Goal: Complete Application Form: Complete application form

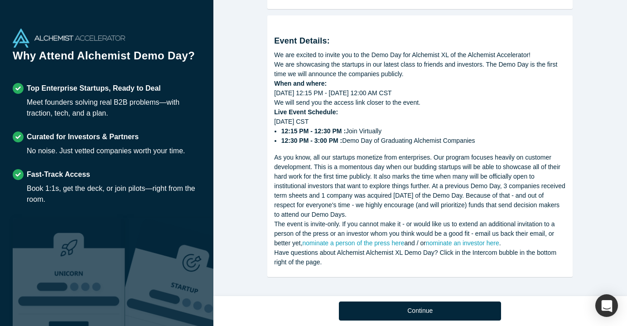
scroll to position [479, 0]
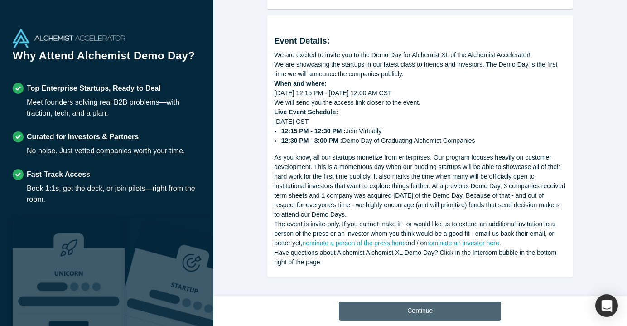
click at [395, 309] on button "Continue" at bounding box center [420, 310] width 162 height 19
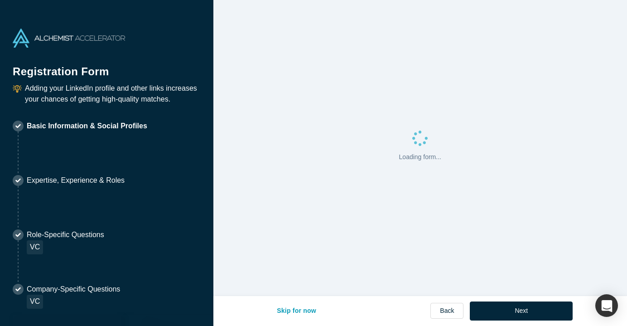
select select "US"
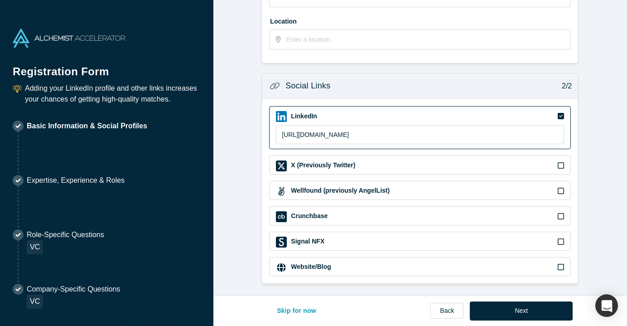
scroll to position [291, 0]
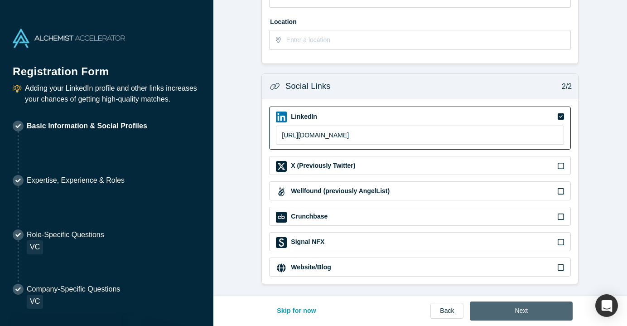
click at [502, 316] on button "Next" at bounding box center [521, 310] width 103 height 19
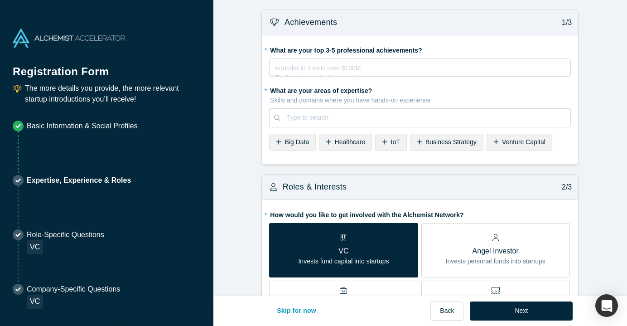
scroll to position [17, 0]
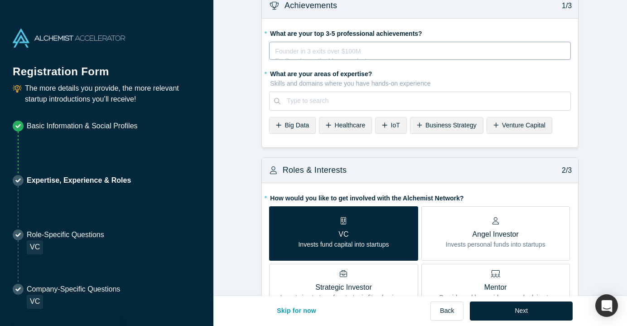
click at [340, 54] on div "rdw-editor" at bounding box center [419, 50] width 289 height 10
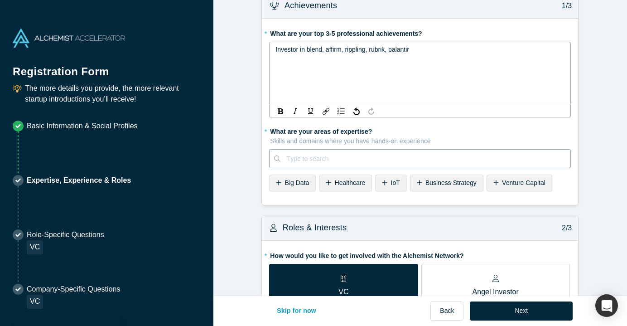
click at [318, 158] on div "Type to search" at bounding box center [425, 159] width 277 height 10
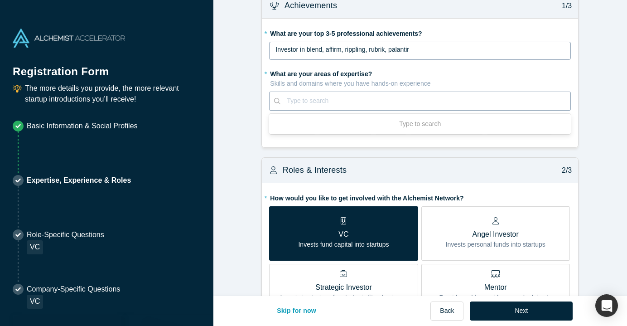
paste input "fintech, enterprise SaaS, open source"
type input "fintech, enterprise SaaS, open source"
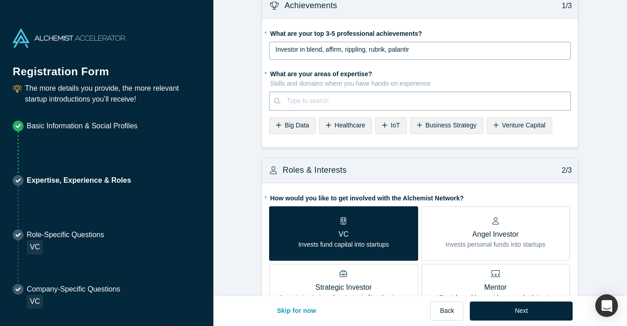
drag, startPoint x: 403, startPoint y: 101, endPoint x: 270, endPoint y: 101, distance: 133.1
click at [270, 101] on div "Type to search" at bounding box center [420, 100] width 302 height 19
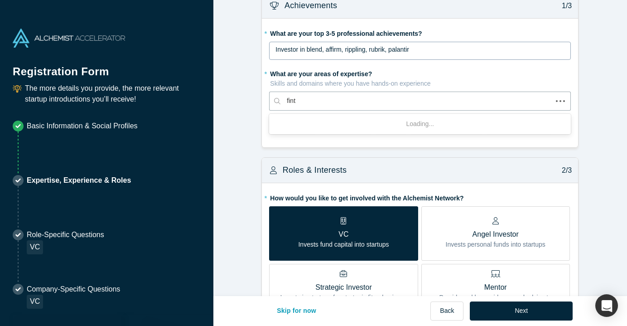
type input "finte"
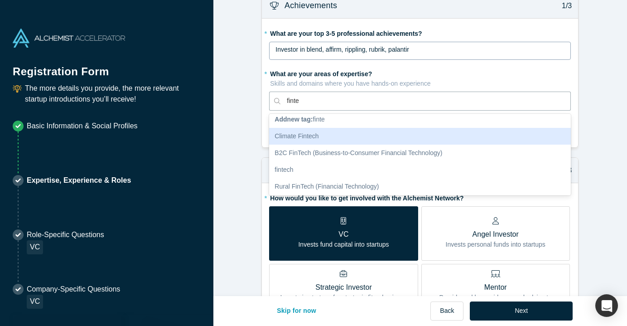
scroll to position [5, 0]
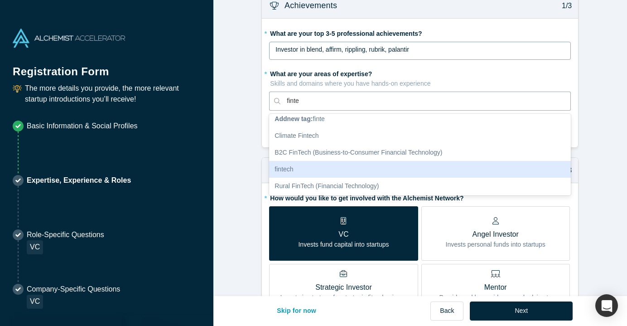
click at [338, 163] on div "fintech" at bounding box center [420, 169] width 302 height 17
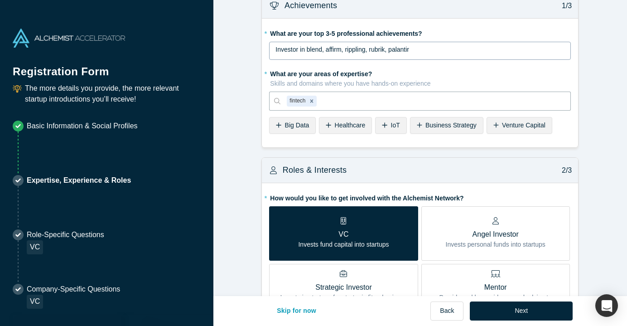
paste input "enterprise SaaS"
type input "enterprise SaaS"
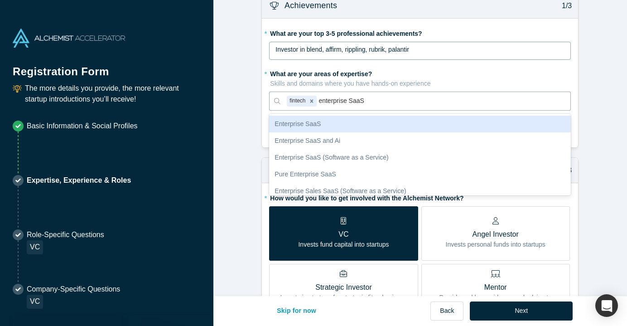
click at [410, 120] on div "Enterprise SaaS" at bounding box center [420, 123] width 302 height 17
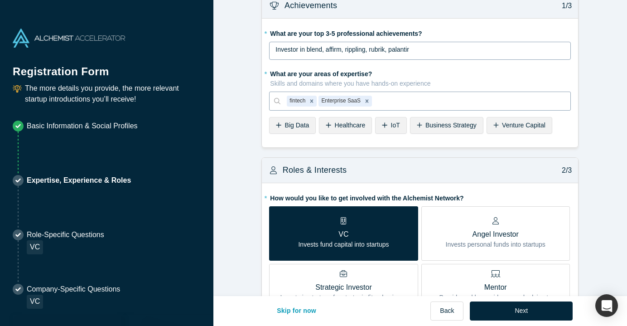
paste input "open source"
type input "open source"
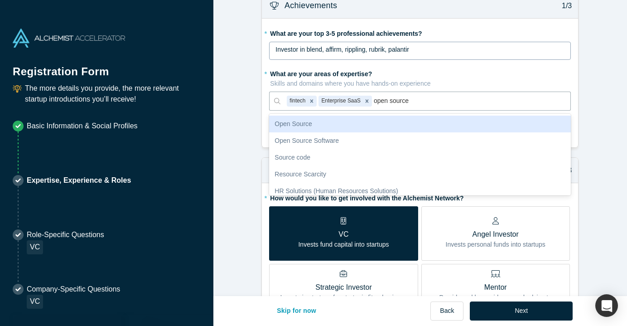
click at [388, 126] on div "Open Source" at bounding box center [420, 123] width 302 height 17
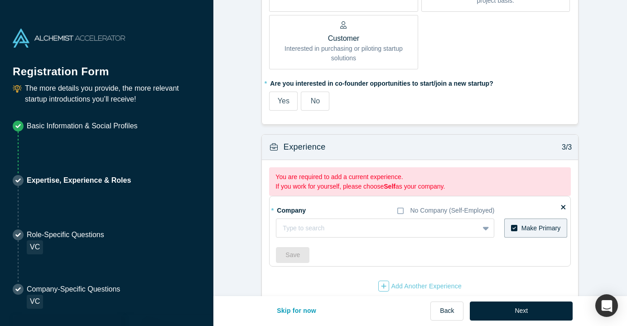
scroll to position [552, 0]
click at [314, 104] on span "No" at bounding box center [315, 102] width 9 height 8
click at [0, 0] on input "No" at bounding box center [0, 0] width 0 height 0
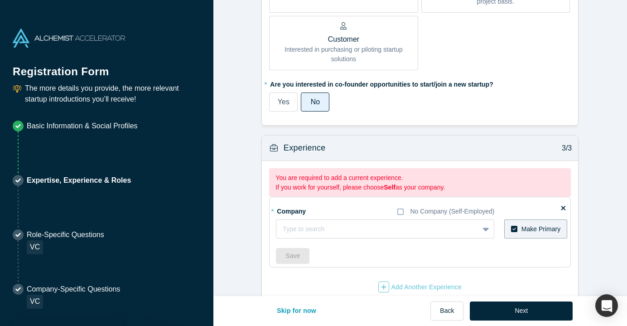
scroll to position [566, 0]
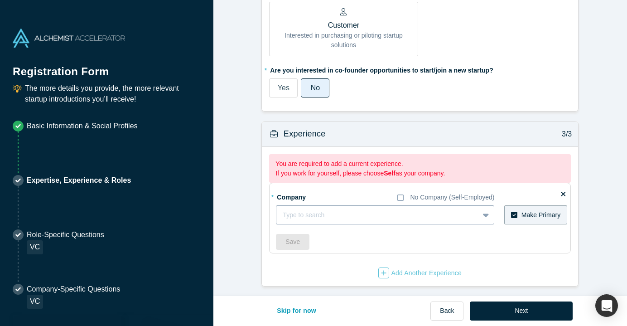
click at [477, 208] on div "Type to search" at bounding box center [385, 214] width 218 height 19
type input "v0"
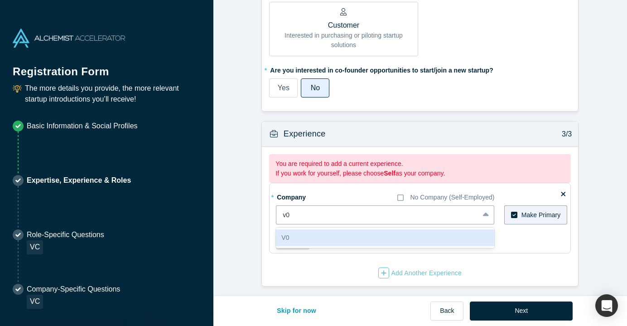
click at [351, 240] on div "V0" at bounding box center [385, 237] width 218 height 17
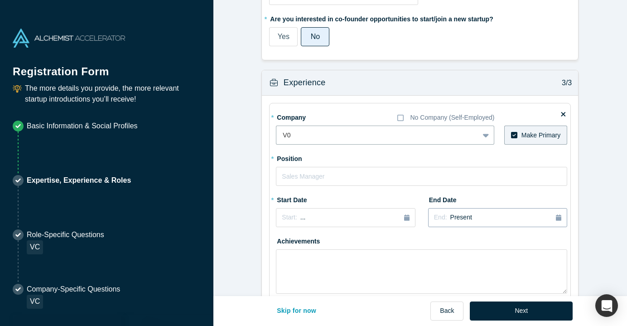
scroll to position [618, 0]
click at [376, 174] on input "text" at bounding box center [421, 175] width 291 height 19
type input "CIO"
click at [408, 216] on icon "button" at bounding box center [406, 217] width 5 height 6
click at [286, 244] on div "2025" at bounding box center [325, 242] width 99 height 19
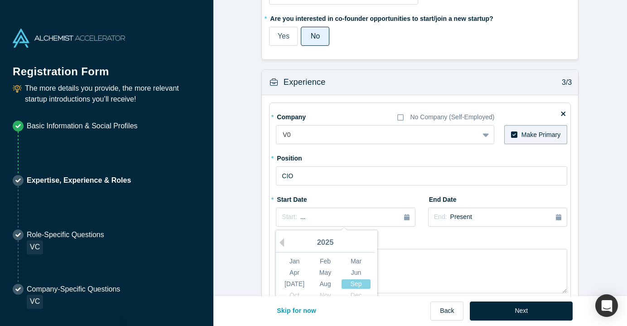
click at [285, 242] on div "2025" at bounding box center [325, 242] width 99 height 19
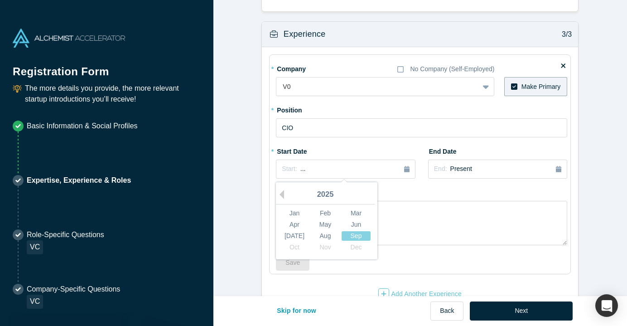
scroll to position [673, 0]
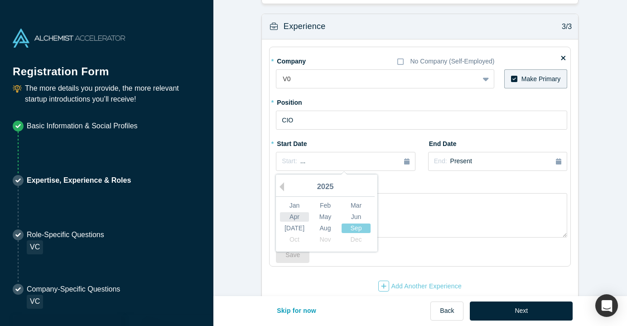
click at [294, 219] on div "Apr" at bounding box center [294, 217] width 29 height 10
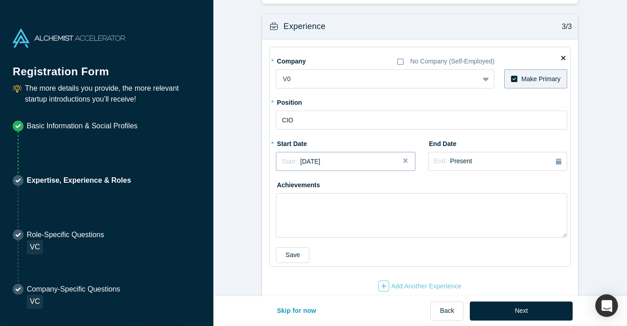
click at [335, 160] on div "Start: [DATE]" at bounding box center [345, 162] width 127 height 10
click at [327, 185] on div "2025" at bounding box center [325, 186] width 99 height 19
click at [282, 185] on button "Previous Year" at bounding box center [279, 186] width 9 height 9
click at [460, 197] on textarea at bounding box center [421, 215] width 291 height 44
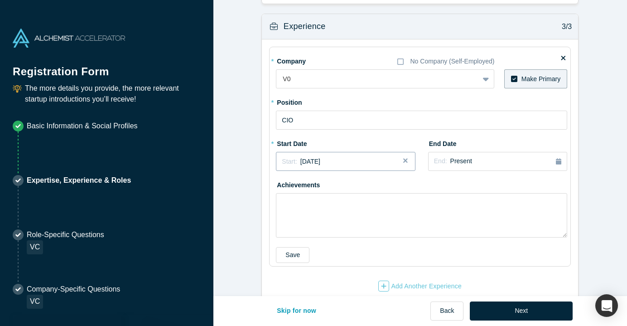
click at [356, 159] on div "Start: [DATE]" at bounding box center [345, 162] width 127 height 10
click at [292, 213] on div "Apr" at bounding box center [294, 217] width 29 height 10
click at [314, 158] on span "[DATE]" at bounding box center [310, 161] width 20 height 7
click at [284, 186] on button "Previous Year" at bounding box center [279, 186] width 9 height 9
click at [370, 189] on button "Next Year" at bounding box center [373, 186] width 9 height 9
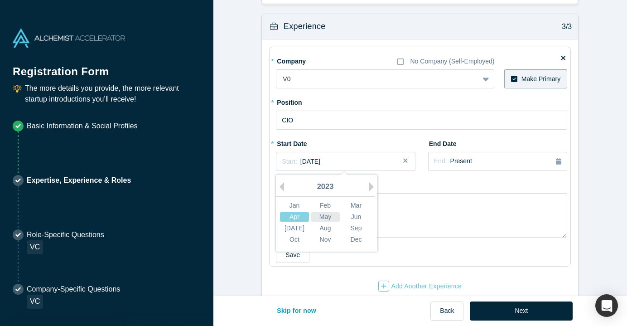
click at [331, 213] on div "May" at bounding box center [325, 217] width 29 height 10
click at [310, 211] on textarea at bounding box center [421, 215] width 291 height 44
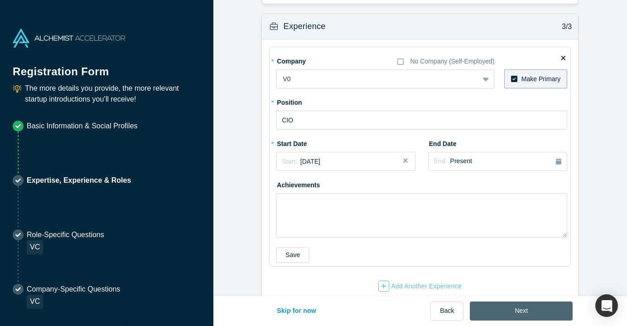
click at [520, 312] on button "Next" at bounding box center [521, 310] width 103 height 19
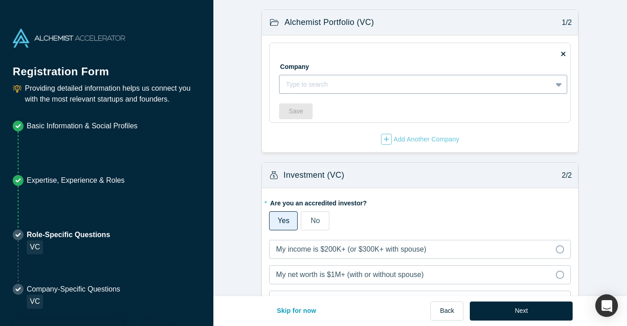
click at [409, 89] on div at bounding box center [415, 84] width 259 height 11
click at [409, 90] on div "Type to search" at bounding box center [415, 84] width 272 height 15
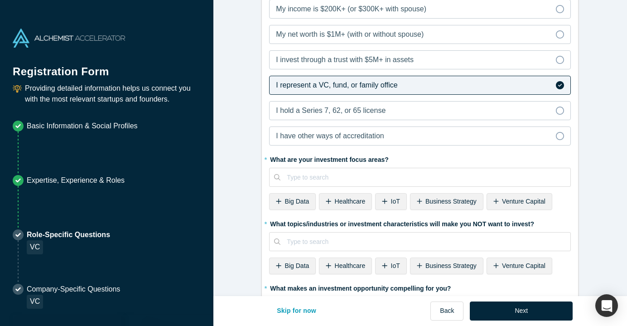
scroll to position [240, 0]
click at [521, 195] on div "Venture Capital" at bounding box center [519, 200] width 66 height 17
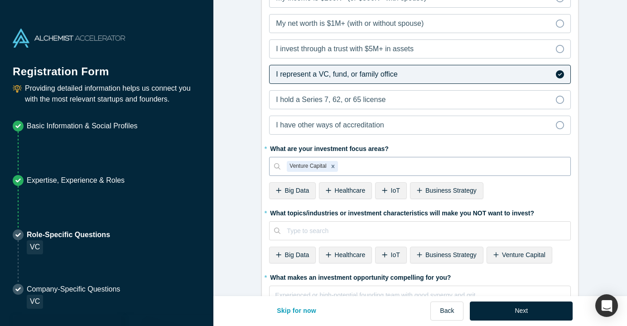
scroll to position [250, 0]
click at [345, 233] on div at bounding box center [425, 230] width 277 height 11
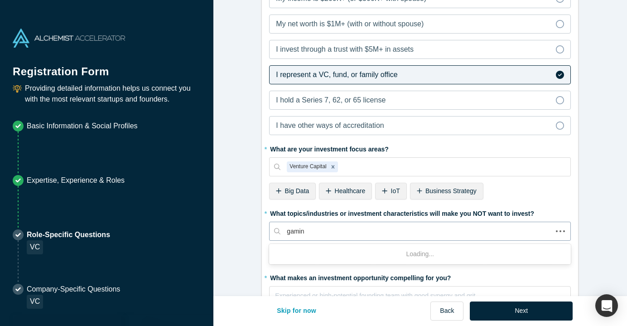
type input "gaming"
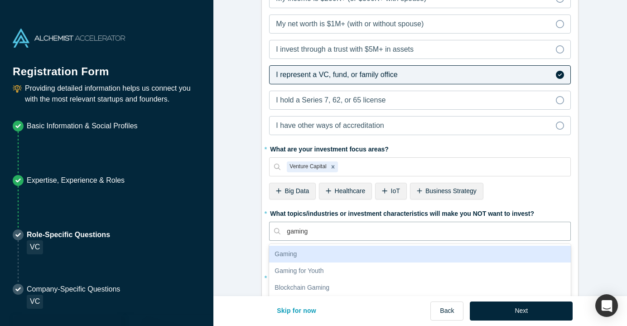
click at [316, 255] on div "Gaming" at bounding box center [420, 253] width 302 height 17
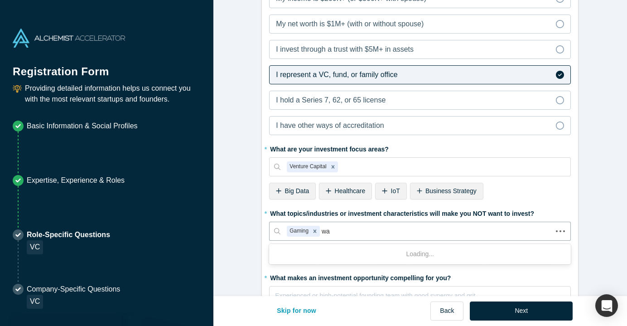
type input "war"
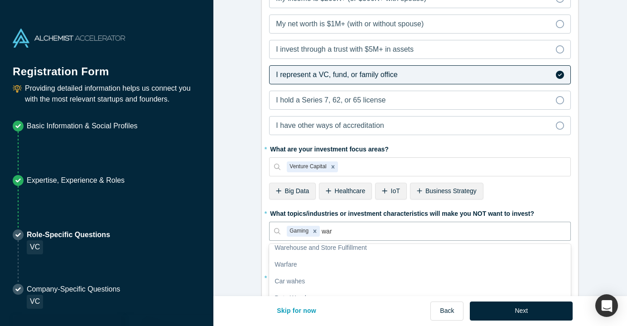
scroll to position [46, 0]
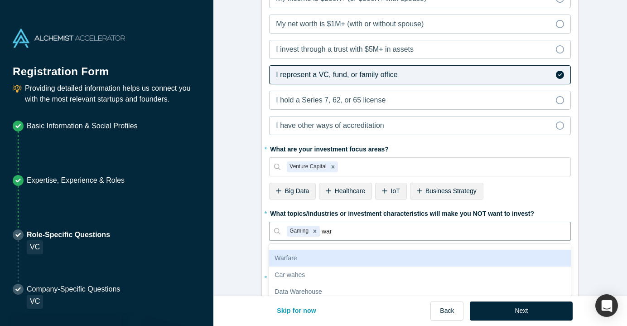
click at [345, 256] on div "Warfare" at bounding box center [420, 257] width 302 height 17
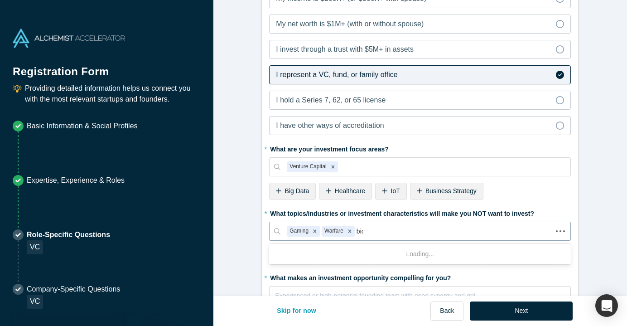
type input "biot"
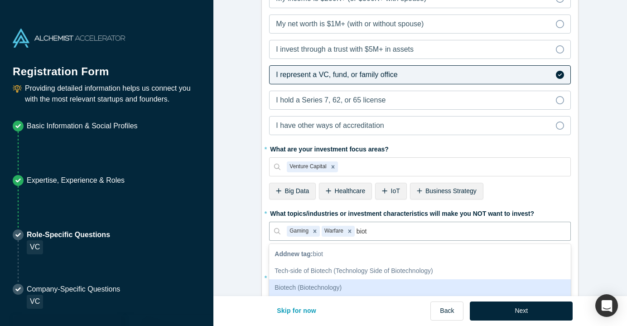
click at [343, 286] on div "Biotech (Biotechnology)" at bounding box center [420, 287] width 302 height 17
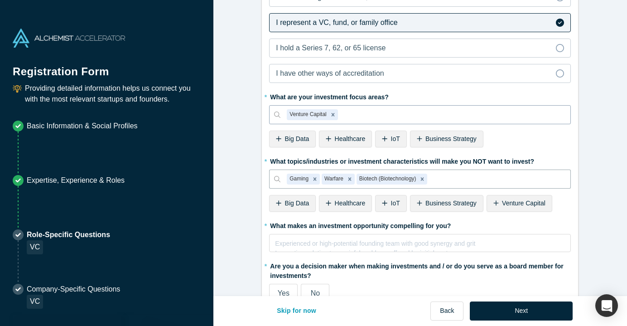
scroll to position [304, 0]
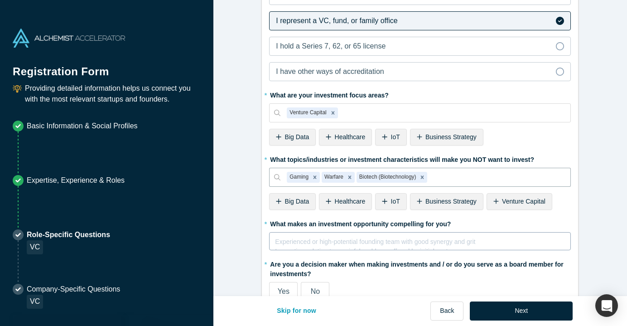
click at [383, 242] on div "rdw-editor" at bounding box center [419, 240] width 289 height 10
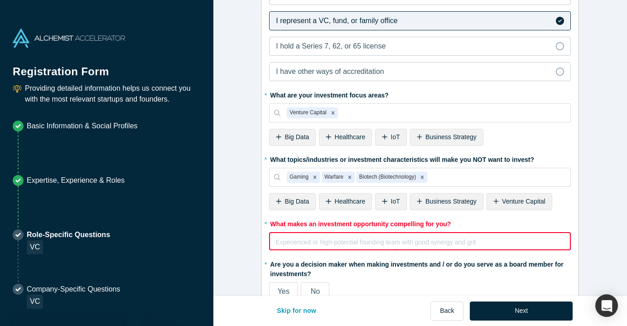
click at [322, 253] on div "Experienced or high-potential founding team with good synergy and grit Innovati…" at bounding box center [419, 244] width 289 height 18
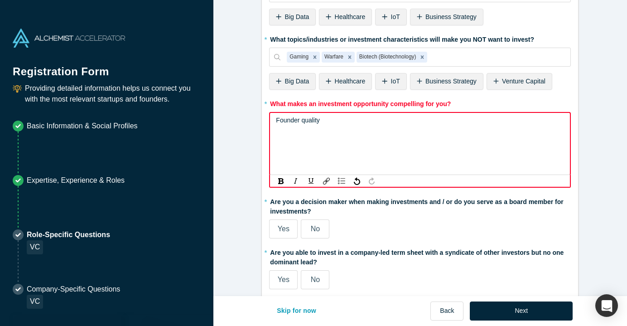
click at [368, 237] on fieldset "* Are you an accredited investor? Yes No My income is $200K+ (or $300K+ with sp…" at bounding box center [420, 33] width 302 height 524
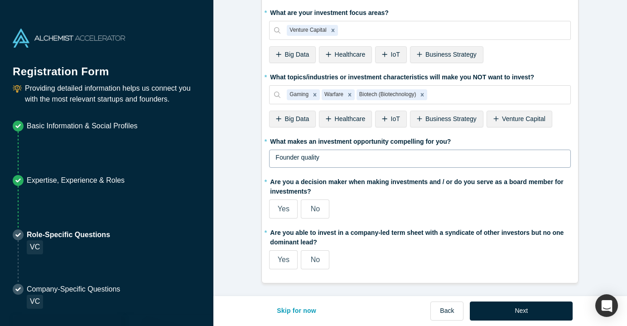
scroll to position [386, 0]
click at [288, 210] on span "Yes" at bounding box center [284, 209] width 12 height 8
click at [0, 0] on input "Yes" at bounding box center [0, 0] width 0 height 0
click at [284, 256] on span "Yes" at bounding box center [284, 260] width 12 height 8
click at [0, 0] on input "Yes" at bounding box center [0, 0] width 0 height 0
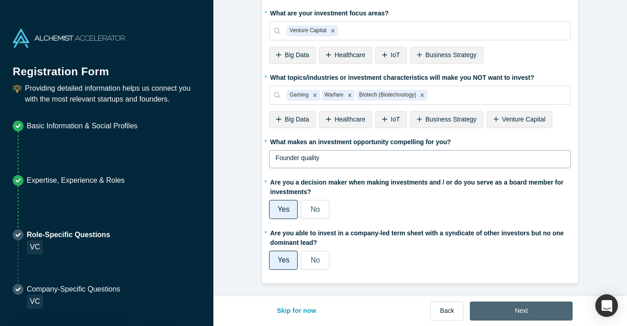
click at [508, 313] on button "Next" at bounding box center [521, 310] width 103 height 19
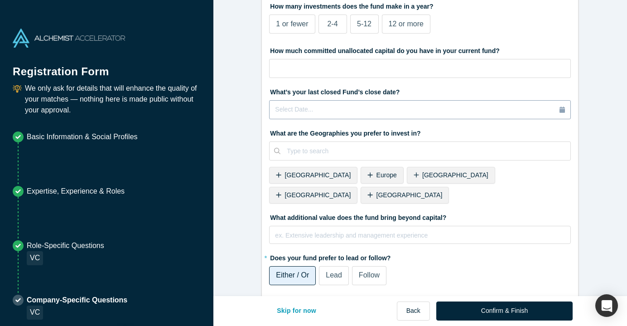
scroll to position [316, 0]
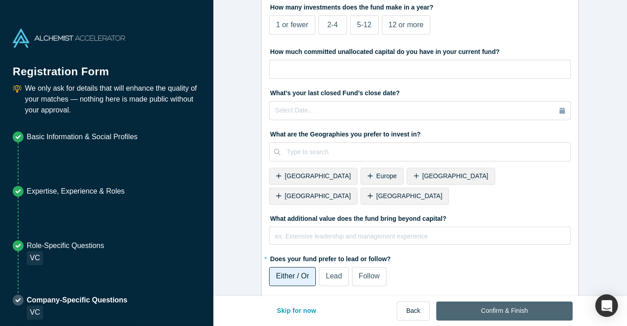
click at [518, 311] on button "Confirm & Finish" at bounding box center [504, 310] width 136 height 19
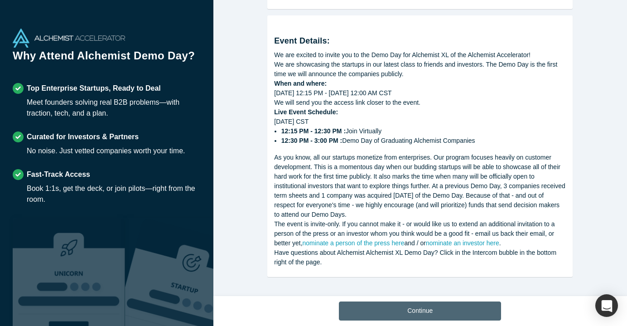
click at [394, 311] on button "Continue" at bounding box center [420, 310] width 162 height 19
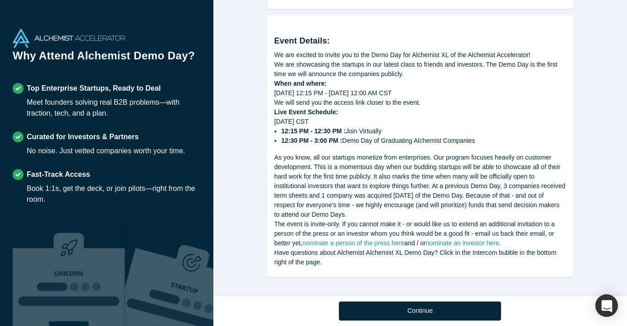
scroll to position [331, 0]
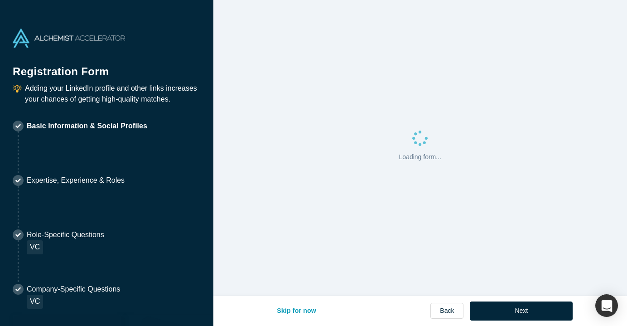
select select "US"
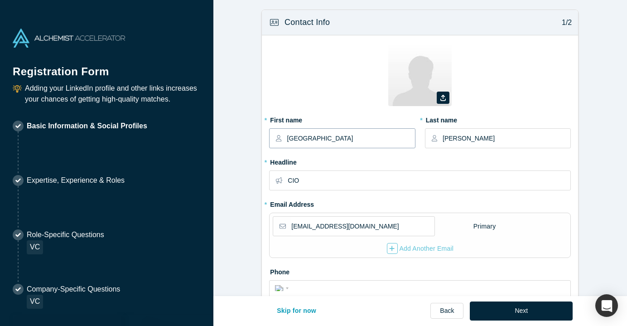
drag, startPoint x: 344, startPoint y: 139, endPoint x: 247, endPoint y: 134, distance: 97.0
type input "Christina"
type input "Tan"
drag, startPoint x: 309, startPoint y: 185, endPoint x: 270, endPoint y: 164, distance: 44.2
click at [270, 164] on div "* Headline CIO" at bounding box center [420, 172] width 302 height 36
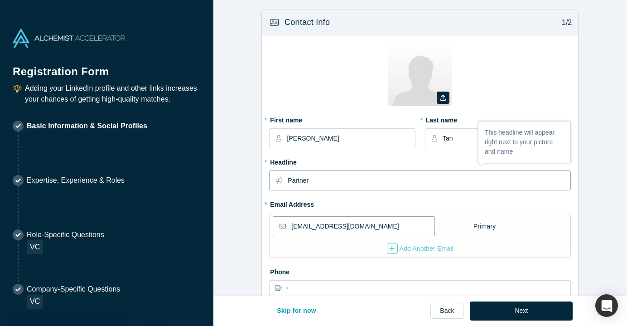
type input "Partner"
drag, startPoint x: 303, startPoint y: 224, endPoint x: 291, endPoint y: 224, distance: 12.2
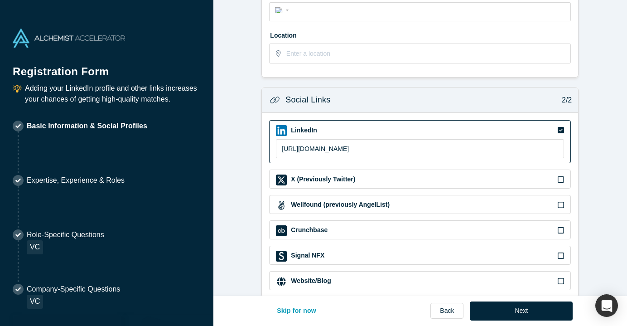
scroll to position [291, 0]
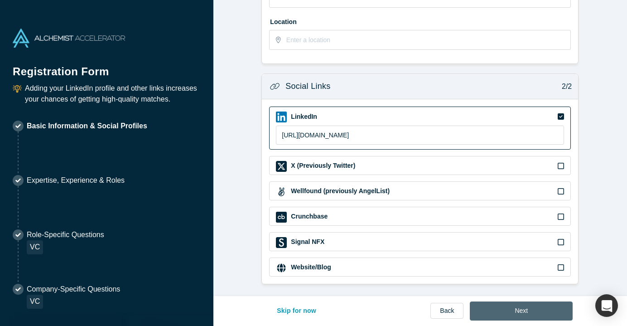
type input "christina@v0invest.com"
click at [516, 304] on button "Next" at bounding box center [521, 310] width 103 height 19
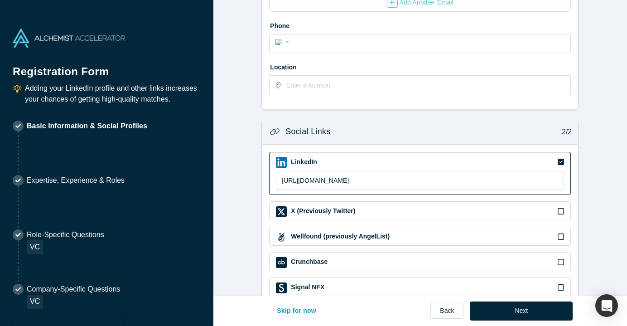
click at [561, 162] on icon at bounding box center [560, 161] width 6 height 7
click at [0, 0] on input "checkbox" at bounding box center [0, 0] width 0 height 0
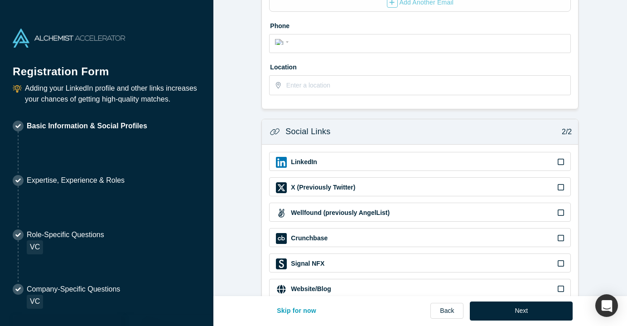
click at [561, 158] on icon at bounding box center [560, 161] width 6 height 7
click at [0, 0] on input "checkbox" at bounding box center [0, 0] width 0 height 0
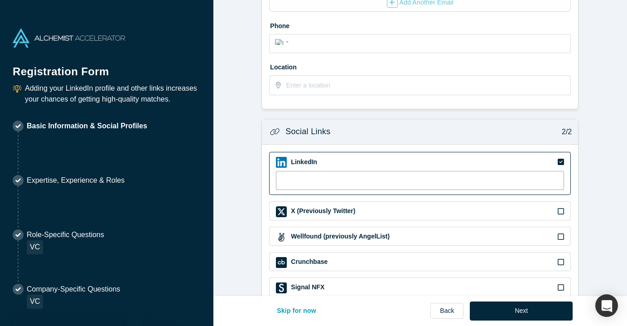
click at [352, 184] on input at bounding box center [420, 180] width 288 height 19
paste input "https://www.linkedin.com/in/christina-xiao-tan/"
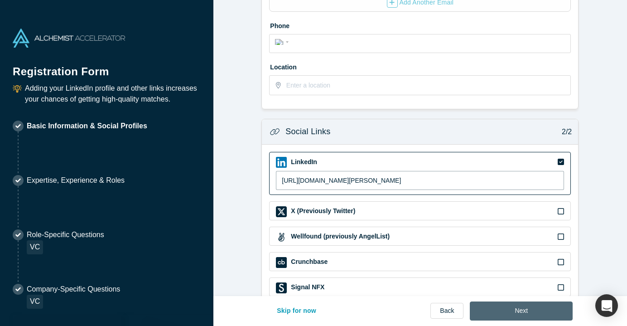
type input "https://www.linkedin.com/in/christina-xiao-tan/"
click at [503, 312] on button "Next" at bounding box center [521, 310] width 103 height 19
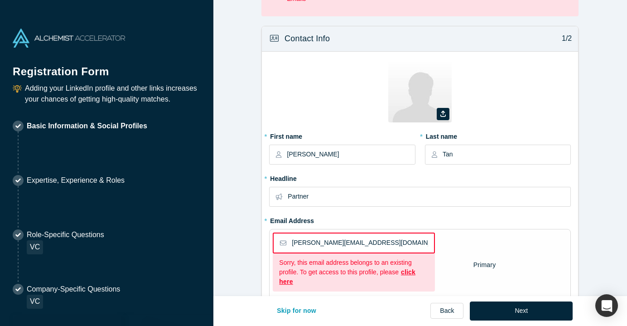
scroll to position [43, 0]
click at [410, 271] on link "click here" at bounding box center [347, 275] width 136 height 17
